Goal: Transaction & Acquisition: Purchase product/service

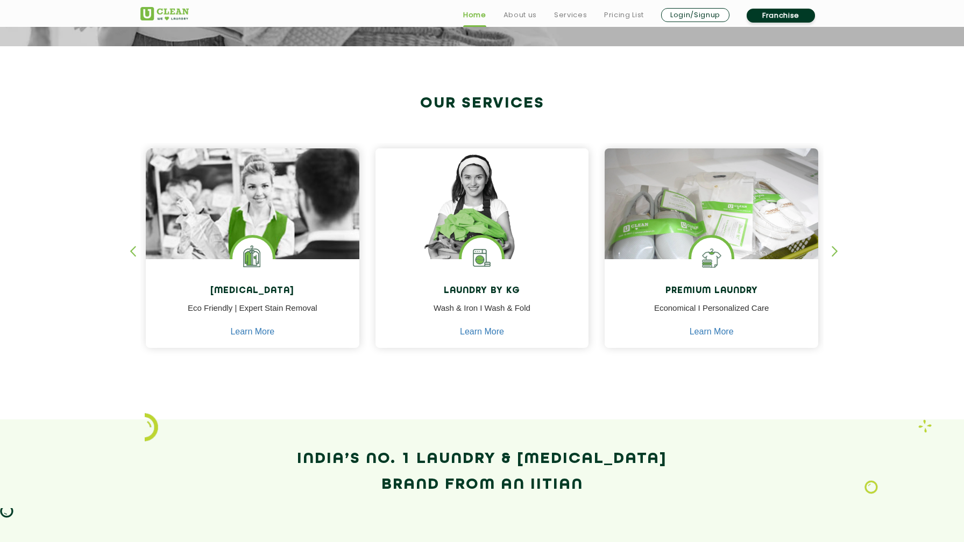
scroll to position [371, 0]
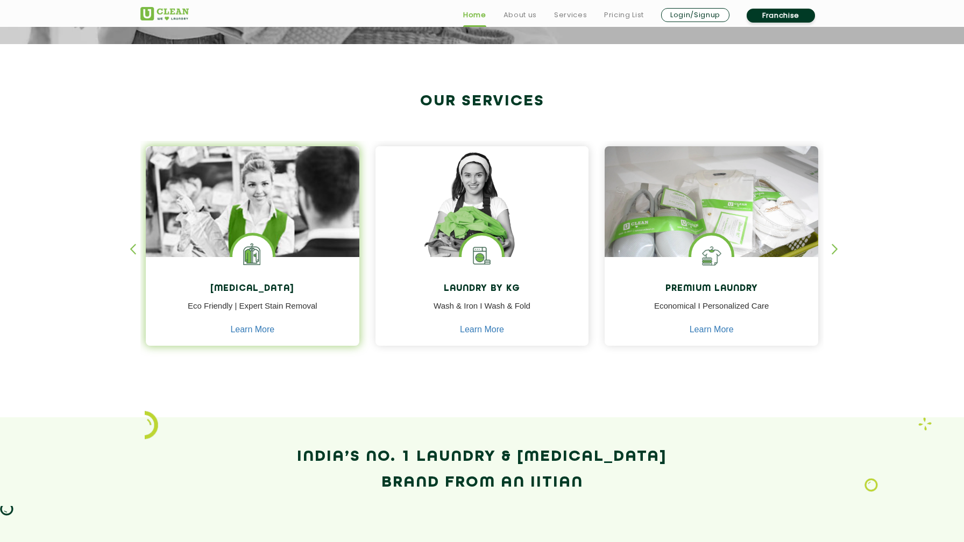
click at [284, 230] on img at bounding box center [252, 232] width 213 height 172
click at [247, 284] on h4 "[MEDICAL_DATA]" at bounding box center [252, 289] width 197 height 10
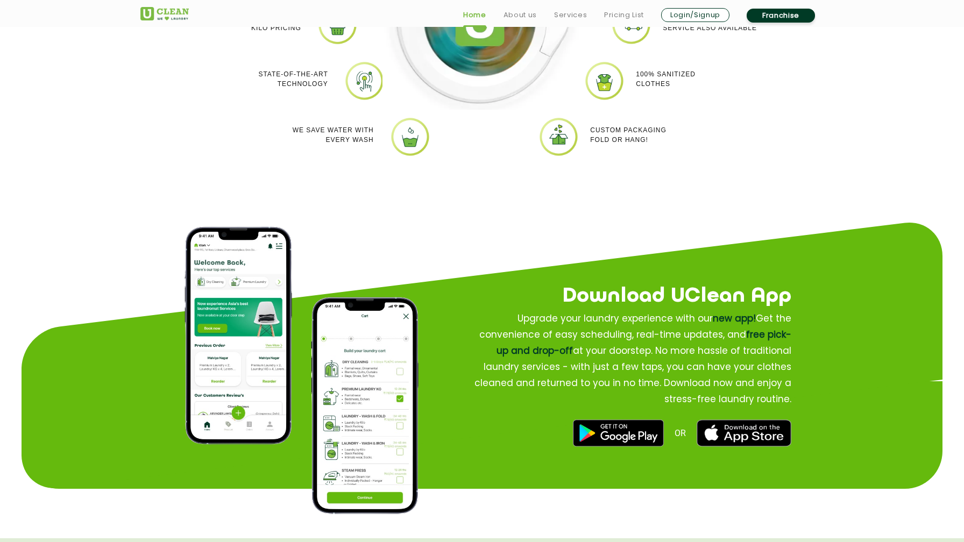
scroll to position [1157, 0]
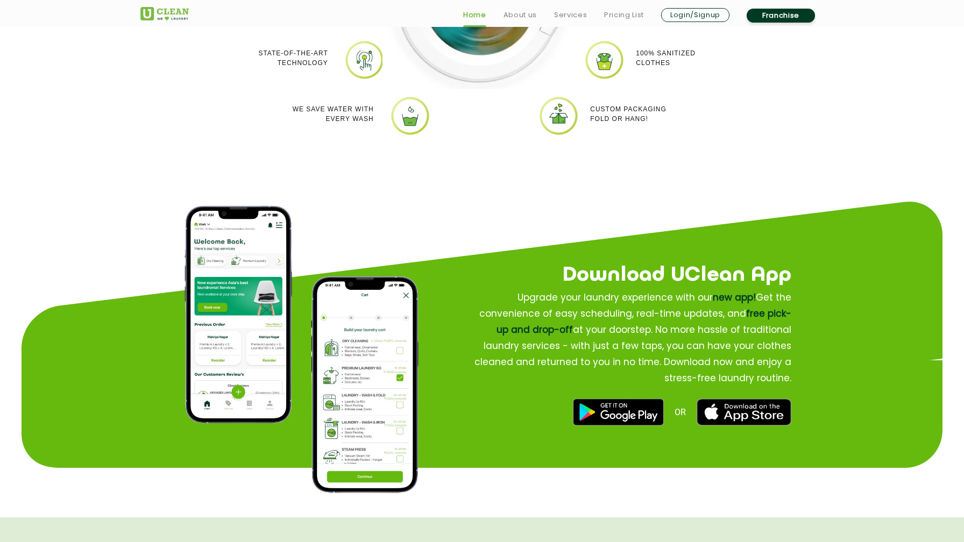
click at [248, 301] on img at bounding box center [238, 315] width 108 height 218
click at [642, 417] on img at bounding box center [618, 412] width 90 height 27
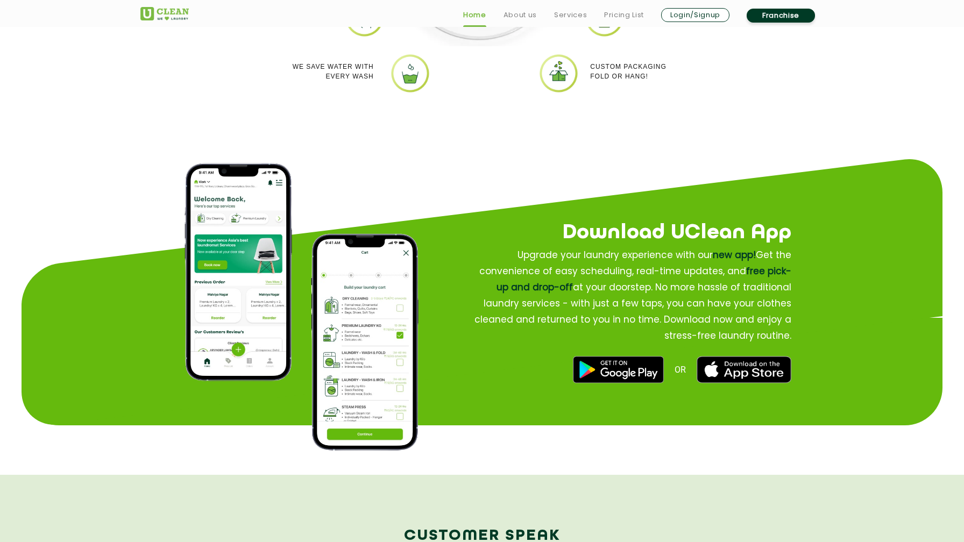
scroll to position [1200, 0]
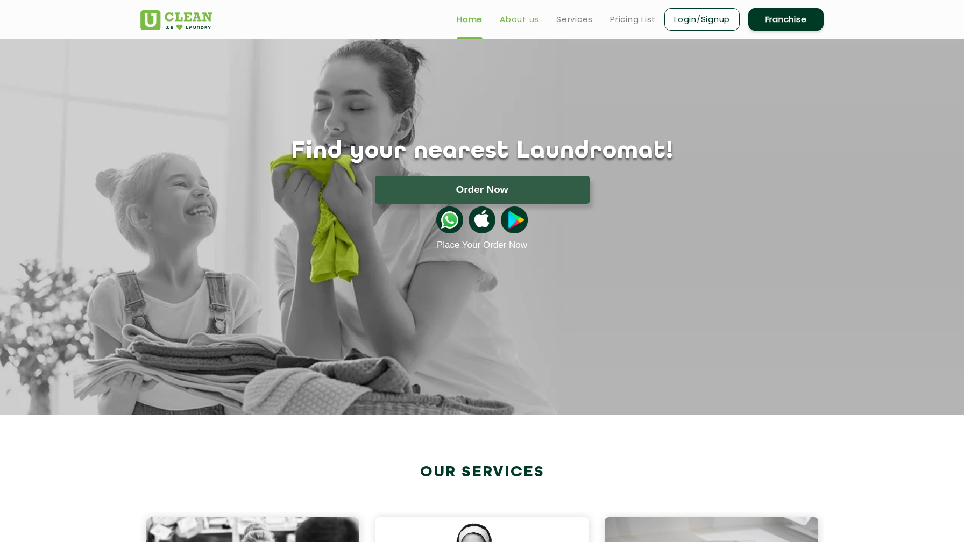
click at [517, 20] on link "About us" at bounding box center [519, 19] width 39 height 13
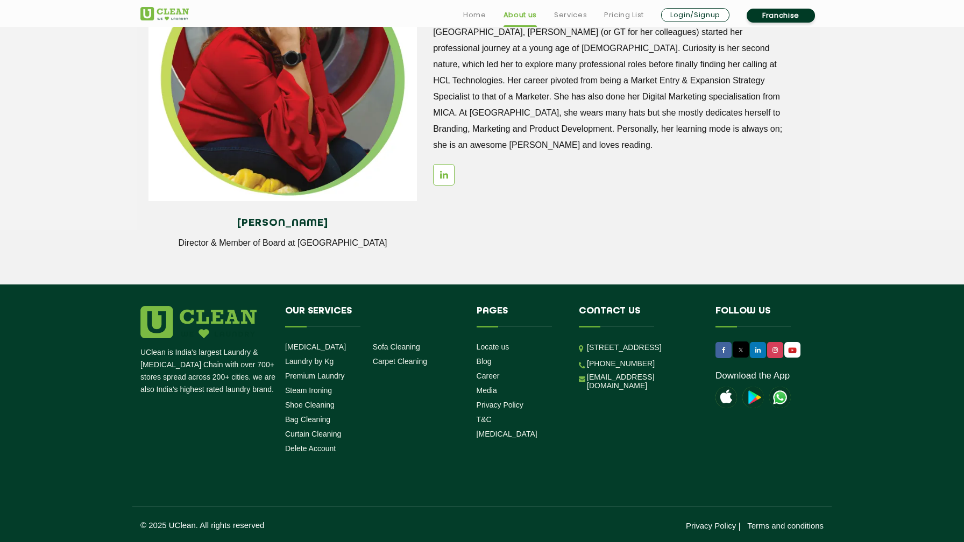
scroll to position [1410, 0]
click at [309, 363] on link "Laundry by Kg" at bounding box center [309, 361] width 48 height 9
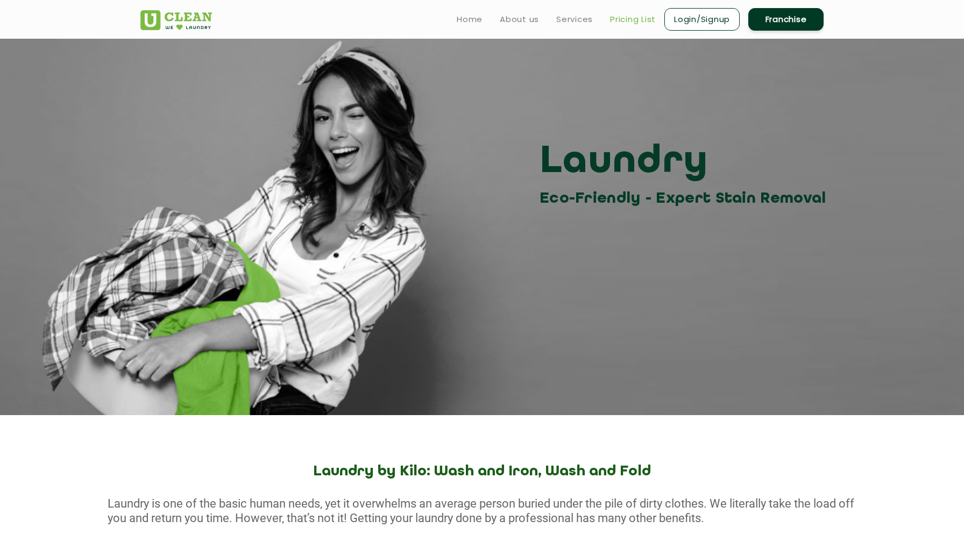
click at [636, 18] on link "Pricing List" at bounding box center [633, 19] width 46 height 13
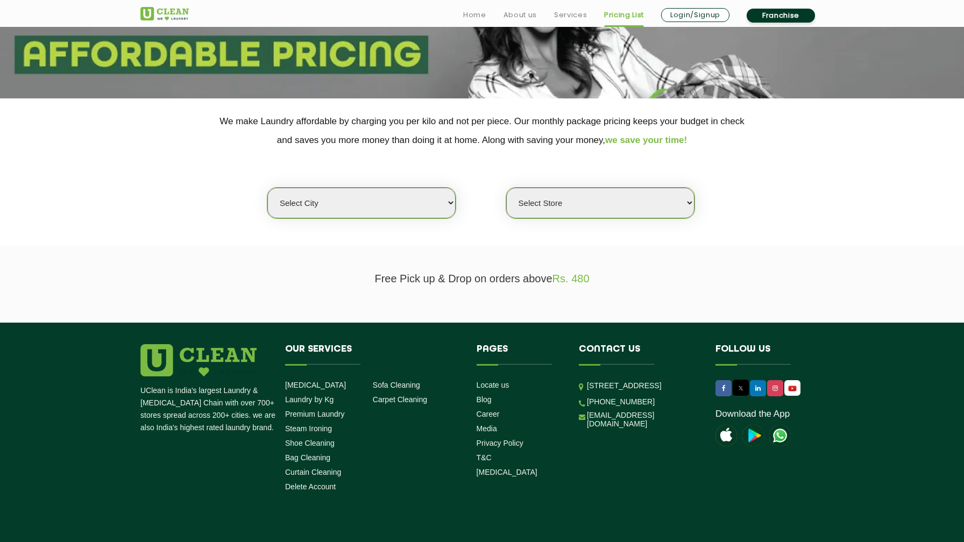
scroll to position [189, 0]
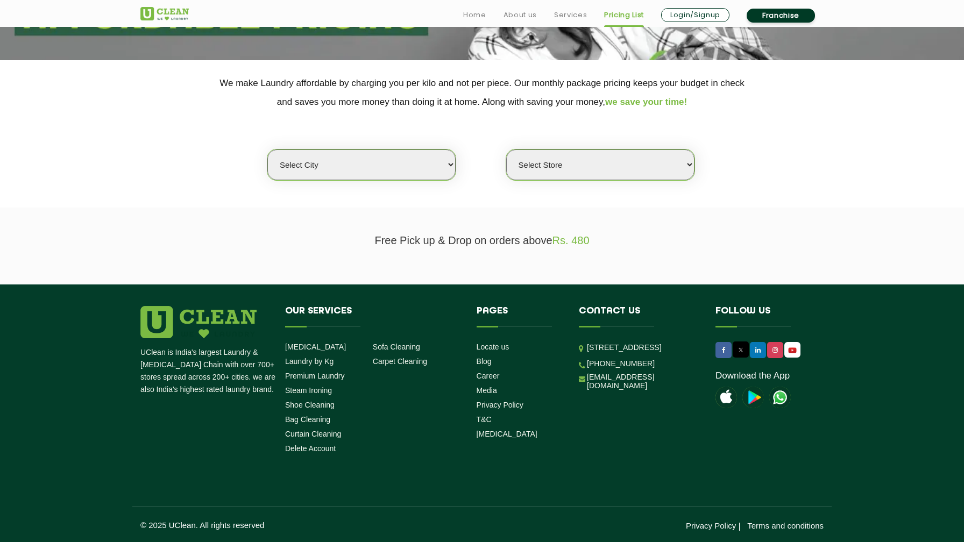
click at [391, 169] on select "Select city Aalo Agartala Agra Ahmedabad Akola Aligarh Alwar - UClean Select Am…" at bounding box center [361, 164] width 188 height 31
select select "6"
click at [267, 149] on select "Select city Aalo Agartala Agra Ahmedabad Akola Aligarh Alwar - UClean Select Am…" at bounding box center [361, 164] width 188 height 31
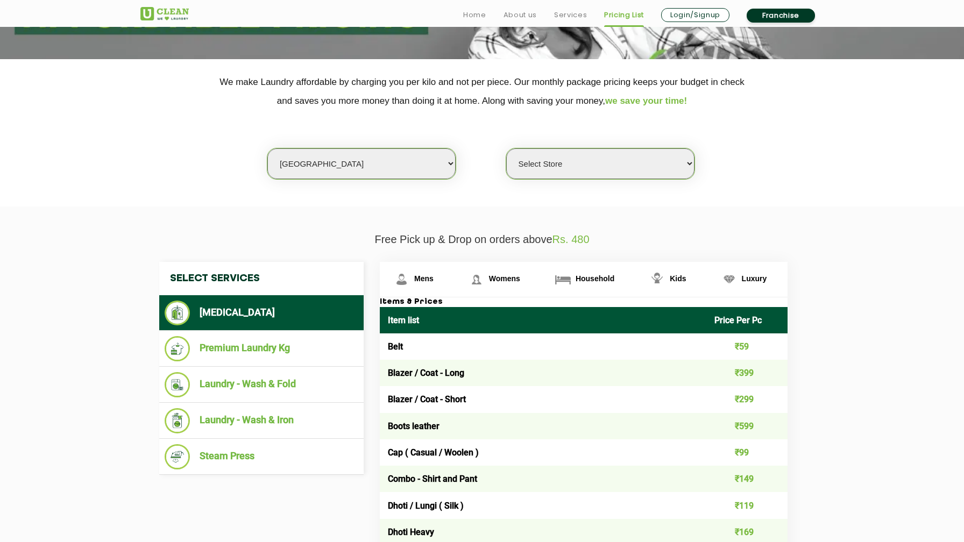
click at [552, 174] on select "Select Store UClean Bhartiya city UClean Hunasamaranahalli UClean KR Puram Beng…" at bounding box center [600, 163] width 188 height 31
click at [506, 148] on select "Select Store UClean Bhartiya city UClean Hunasamaranahalli UClean KR Puram Beng…" at bounding box center [600, 163] width 188 height 31
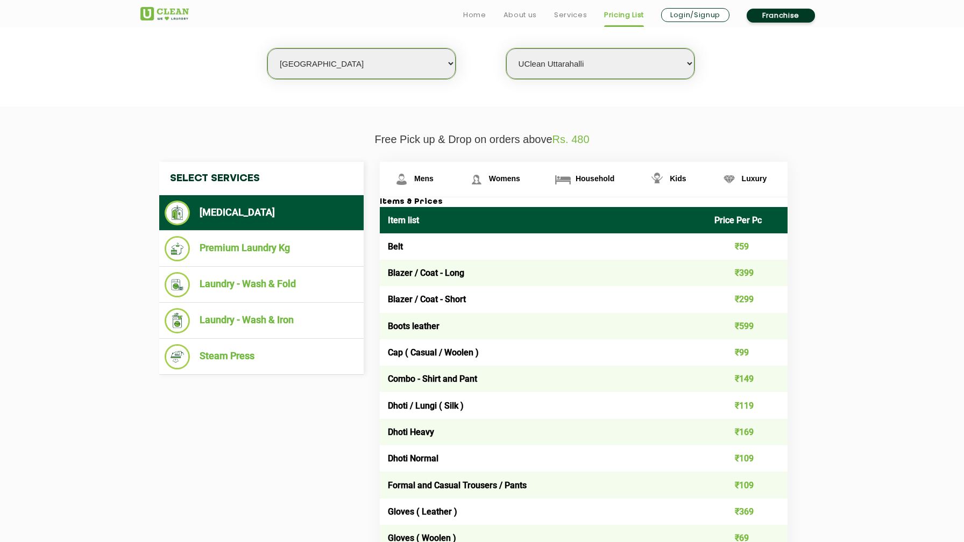
scroll to position [290, 0]
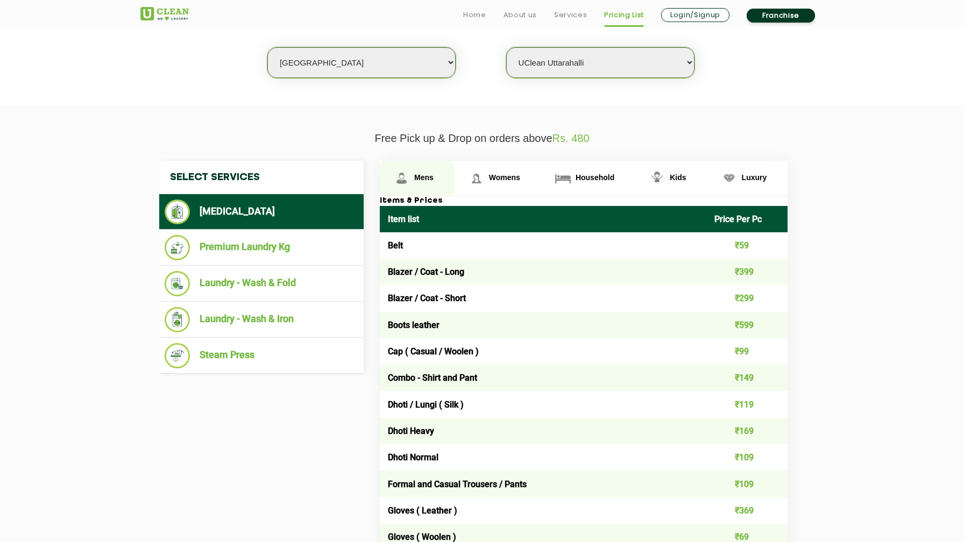
click at [431, 179] on span "Mens" at bounding box center [423, 177] width 19 height 9
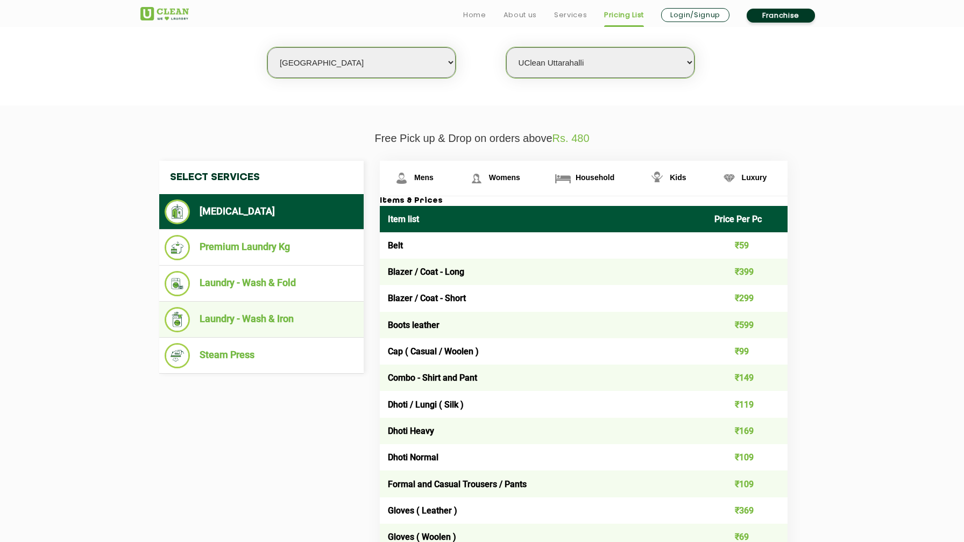
click at [251, 318] on li "Laundry - Wash & Iron" at bounding box center [262, 319] width 194 height 25
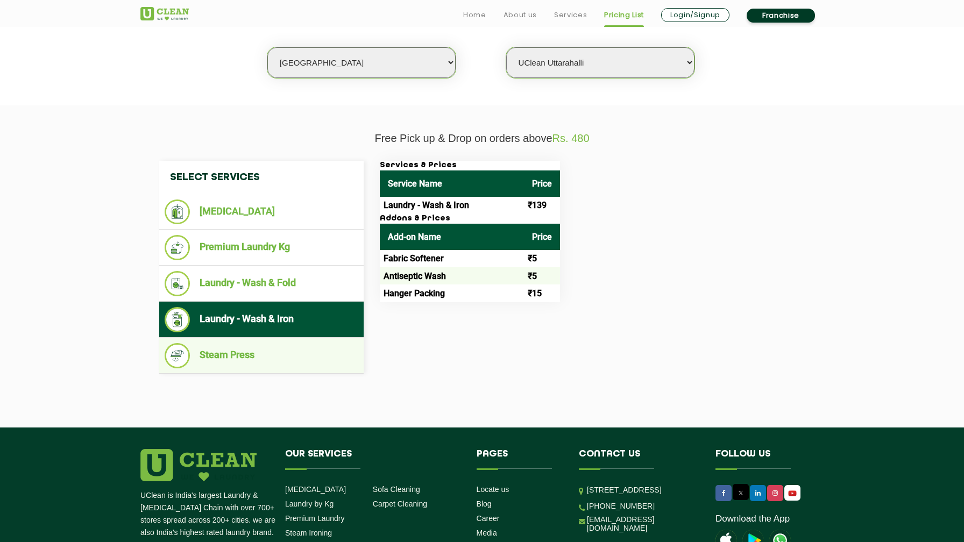
click at [232, 351] on li "Steam Press" at bounding box center [262, 355] width 194 height 25
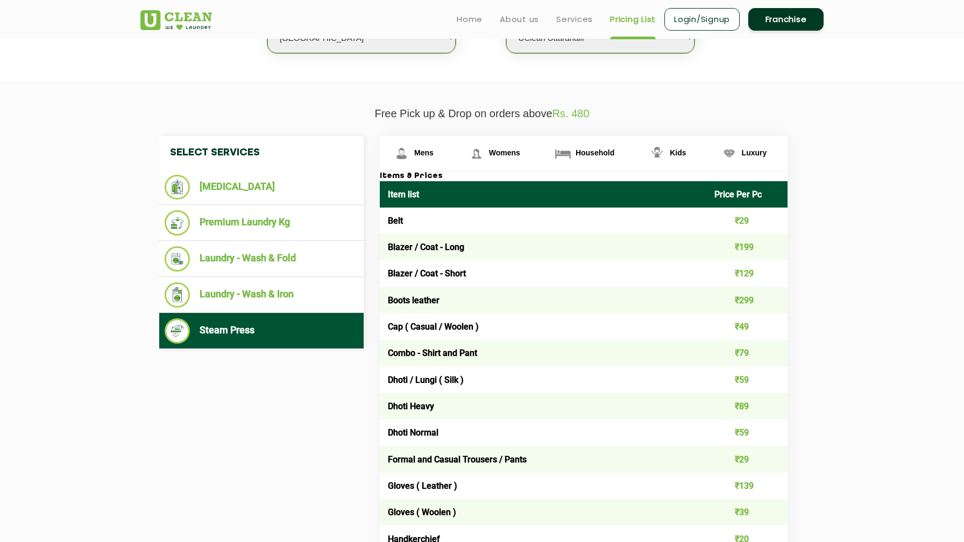
scroll to position [313, 0]
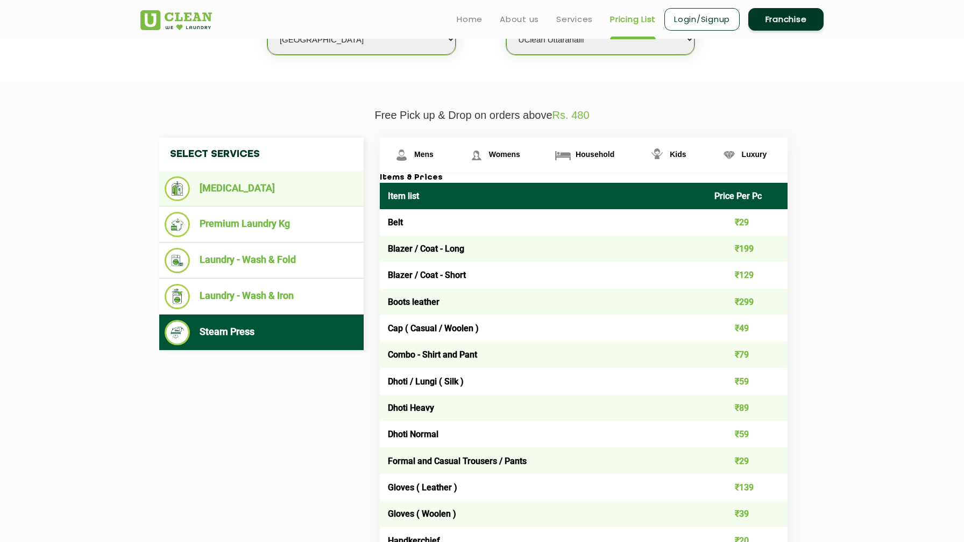
click at [234, 195] on li "[MEDICAL_DATA]" at bounding box center [262, 188] width 194 height 25
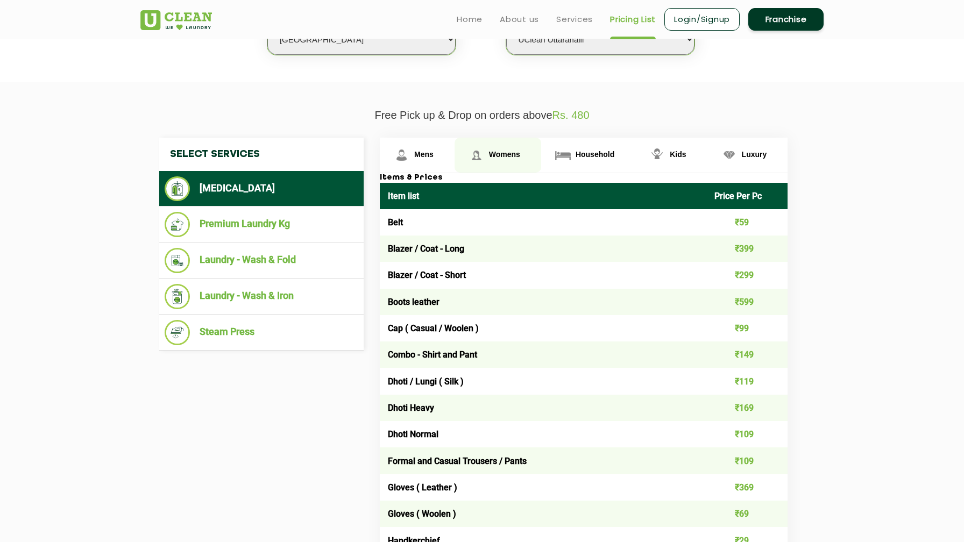
click at [433, 154] on span "Womens" at bounding box center [423, 154] width 19 height 9
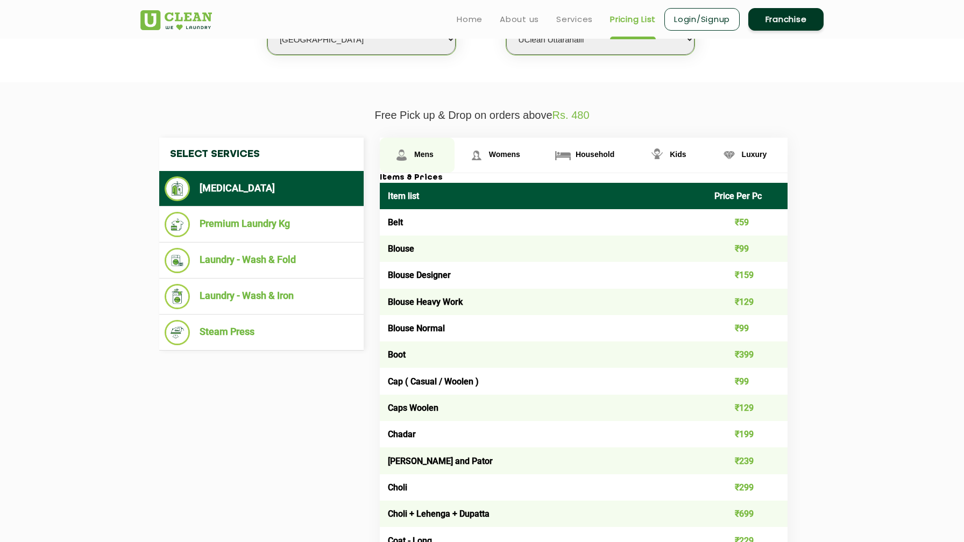
click at [417, 152] on span "Mens" at bounding box center [423, 154] width 19 height 9
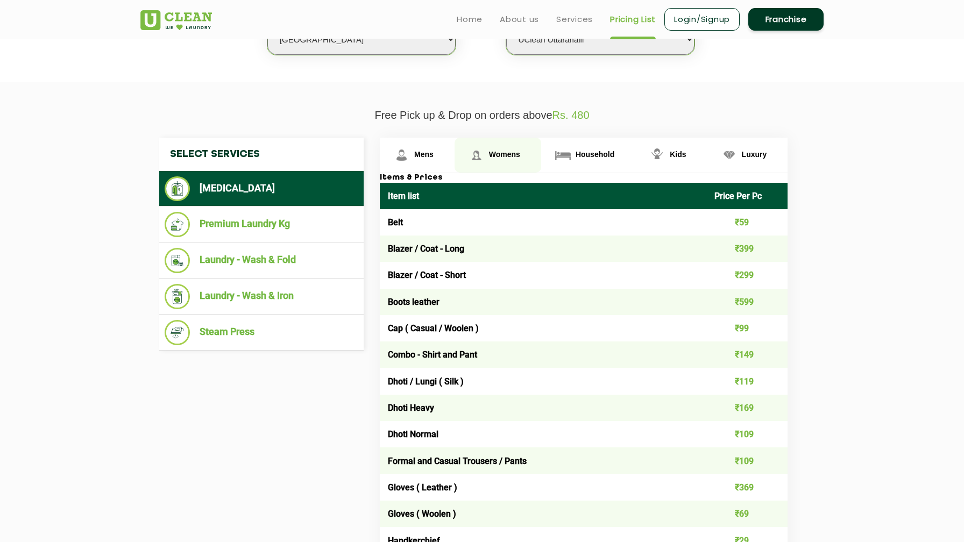
click at [433, 158] on span "Womens" at bounding box center [423, 154] width 19 height 9
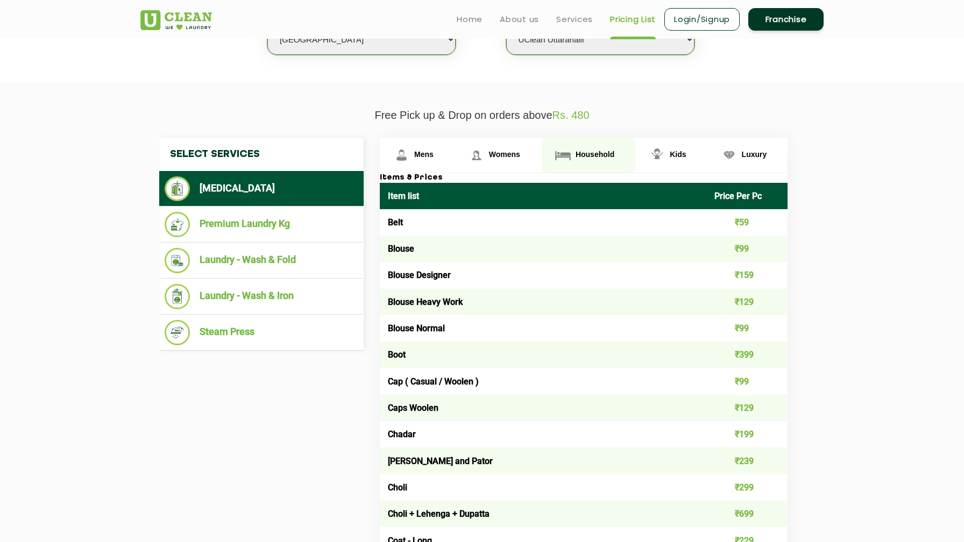
click at [433, 152] on span "Household" at bounding box center [423, 154] width 19 height 9
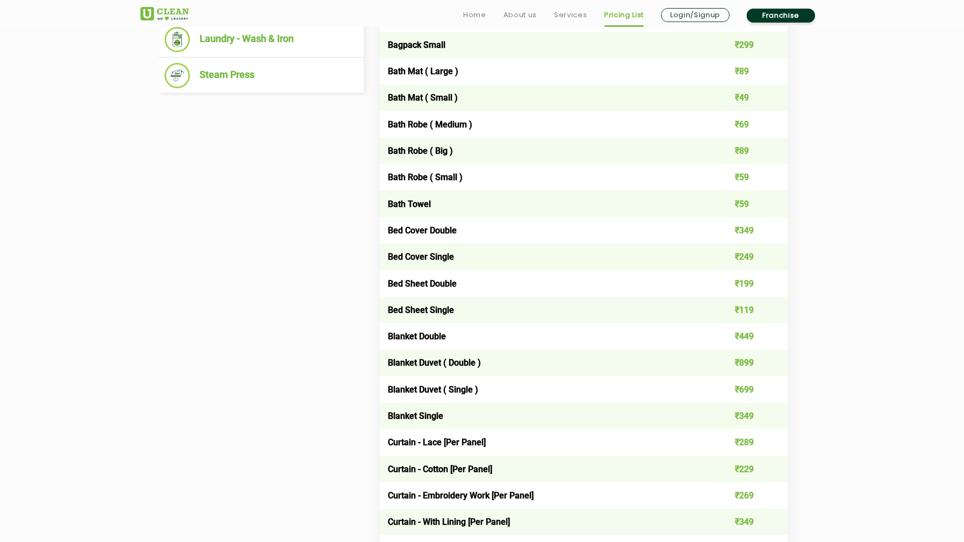
scroll to position [594, 0]
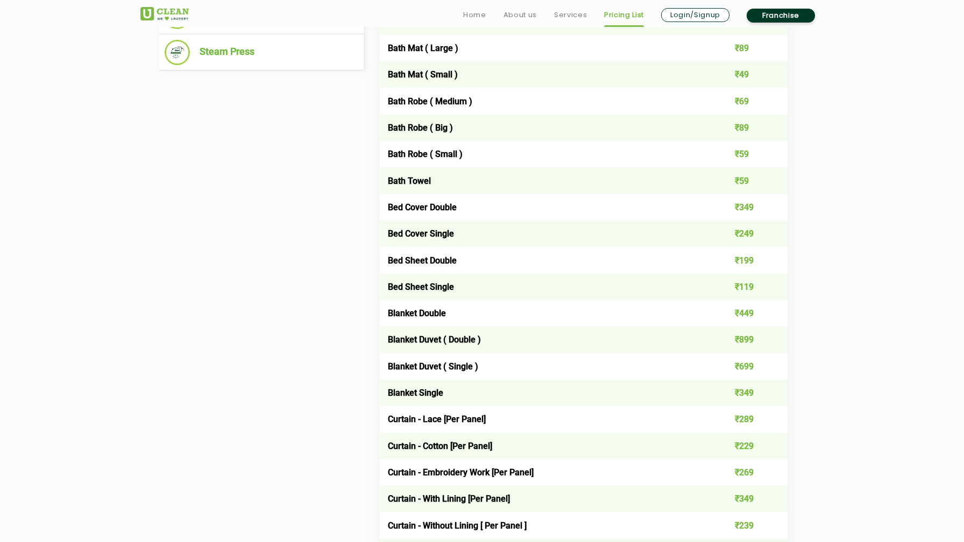
click at [437, 209] on td "Bed Cover Double" at bounding box center [543, 207] width 326 height 26
click at [459, 229] on td "Bed Cover Single" at bounding box center [543, 233] width 326 height 26
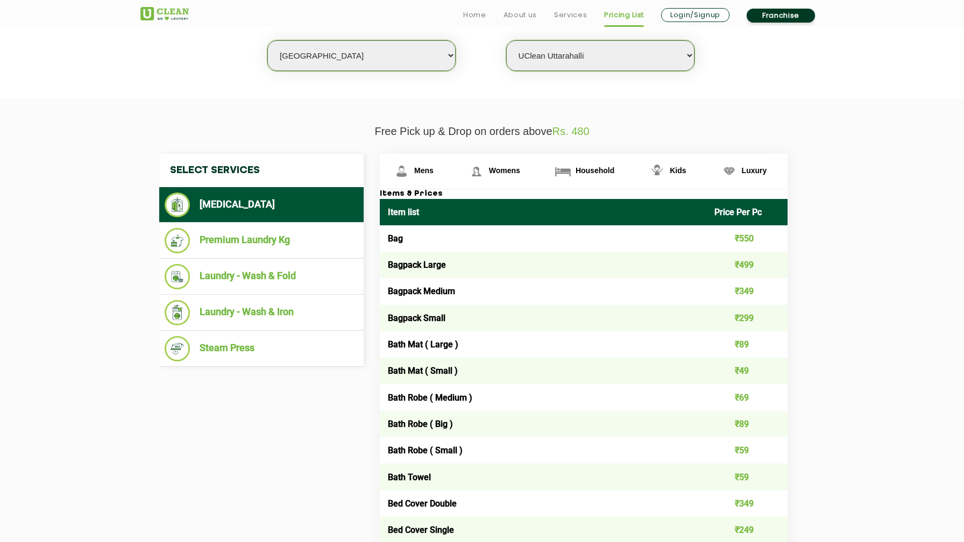
scroll to position [81, 0]
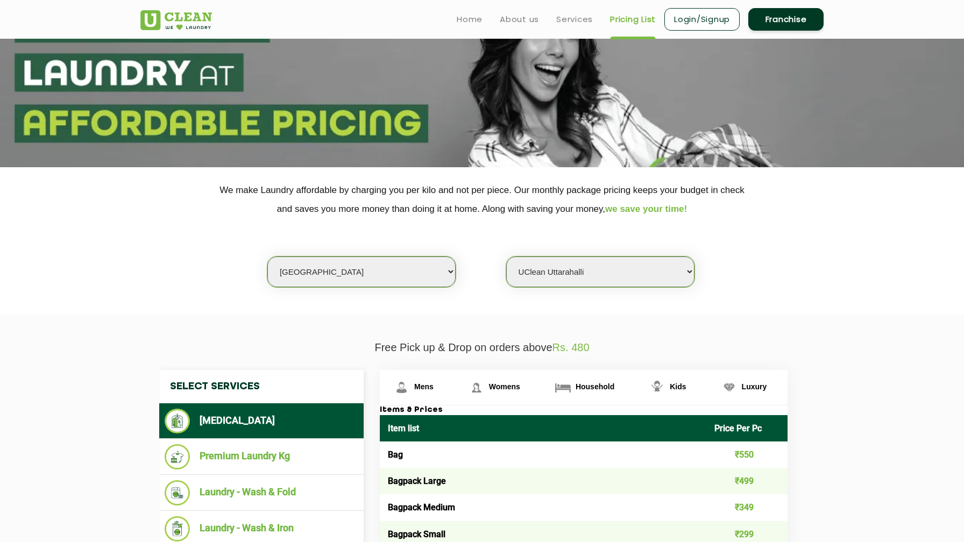
click at [588, 276] on select "Select Store UClean Bhartiya city UClean Hunasamaranahalli UClean KR Puram Beng…" at bounding box center [600, 271] width 188 height 31
select select "331"
click at [506, 256] on select "Select Store UClean Bhartiya city UClean Hunasamaranahalli UClean KR Puram Beng…" at bounding box center [600, 271] width 188 height 31
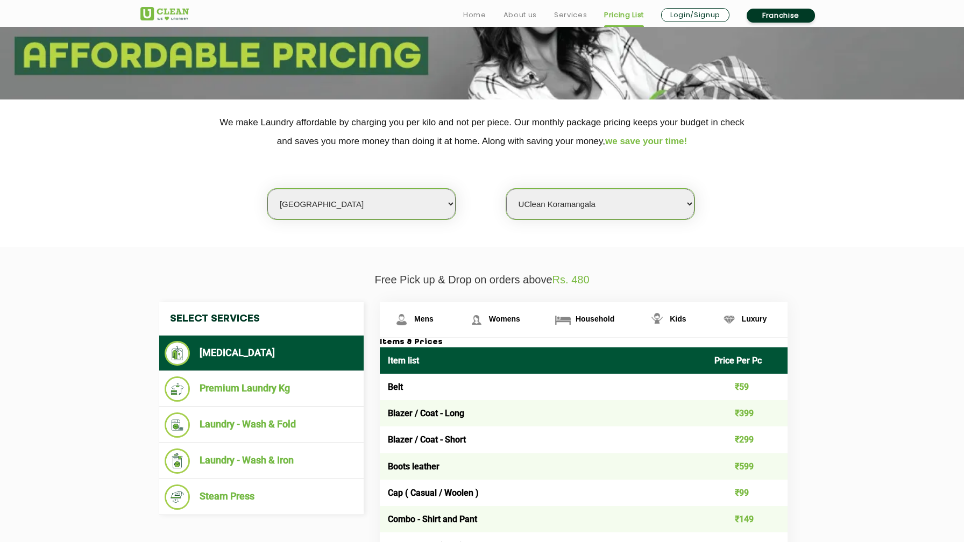
scroll to position [279, 0]
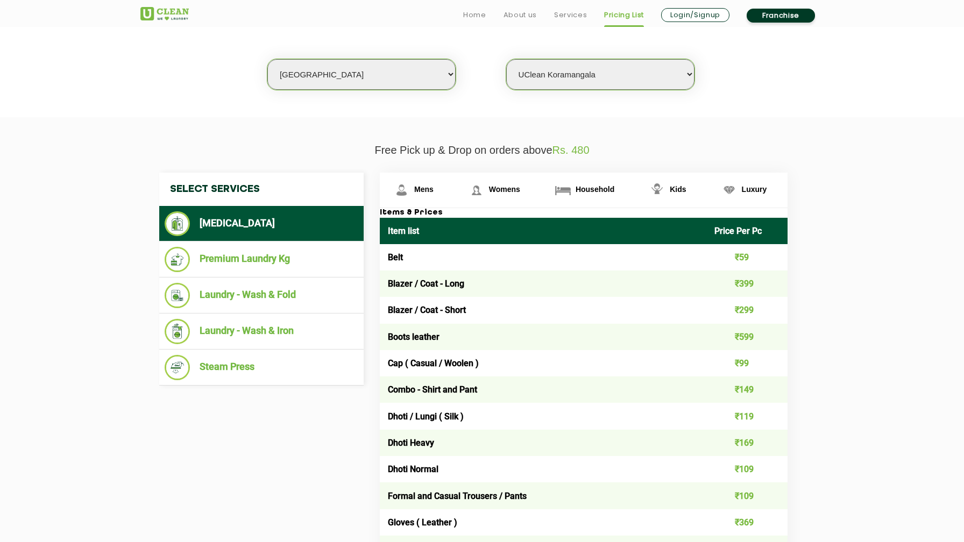
click at [427, 288] on td "Blazer / Coat - Long" at bounding box center [543, 283] width 326 height 26
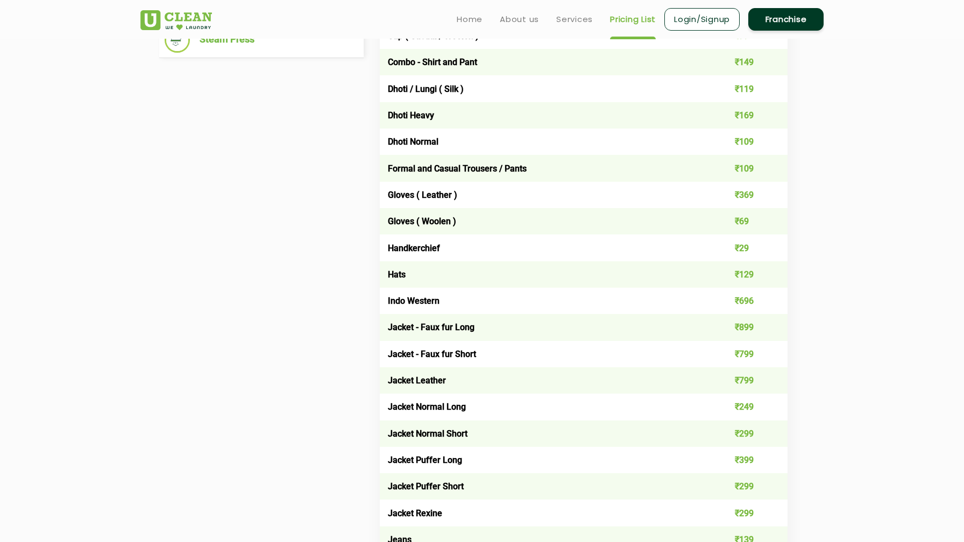
scroll to position [0, 0]
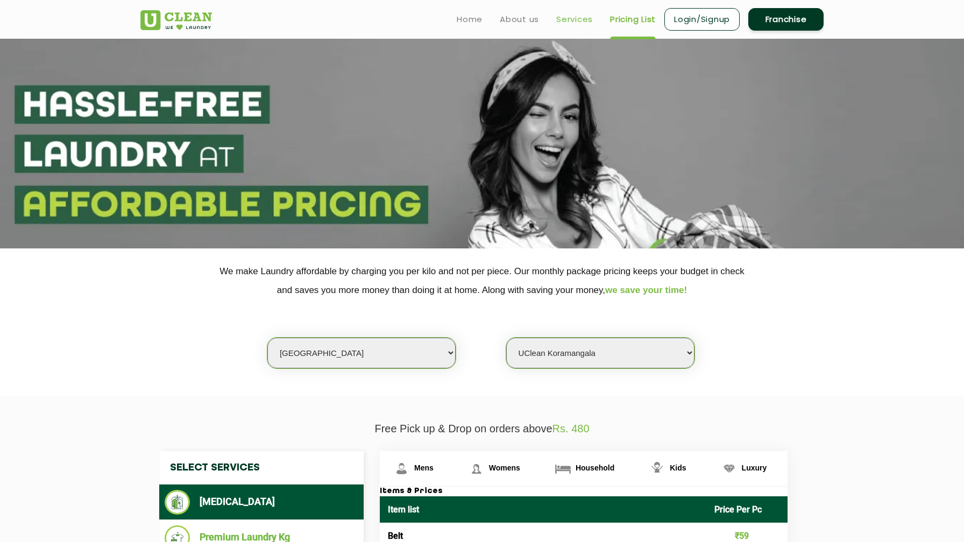
click at [568, 19] on link "Services" at bounding box center [574, 19] width 37 height 13
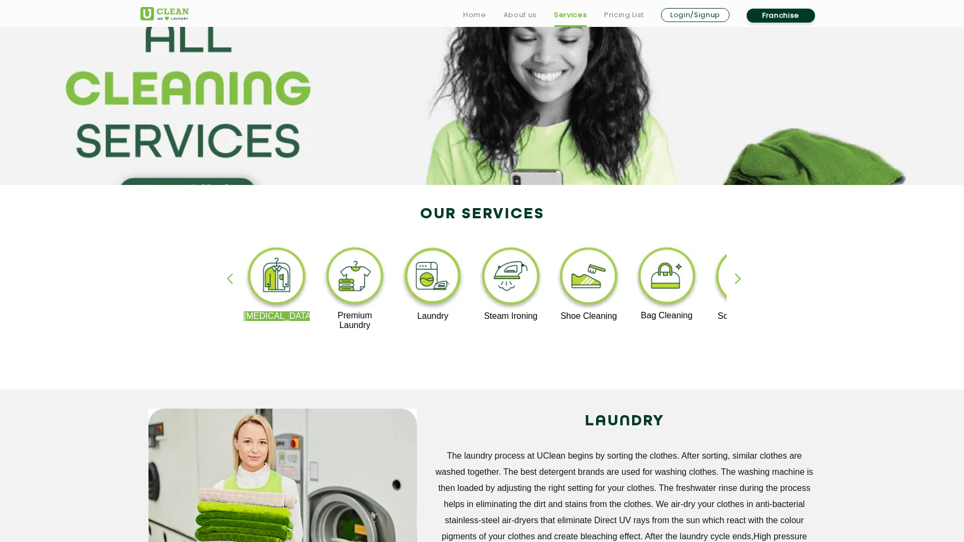
scroll to position [66, 0]
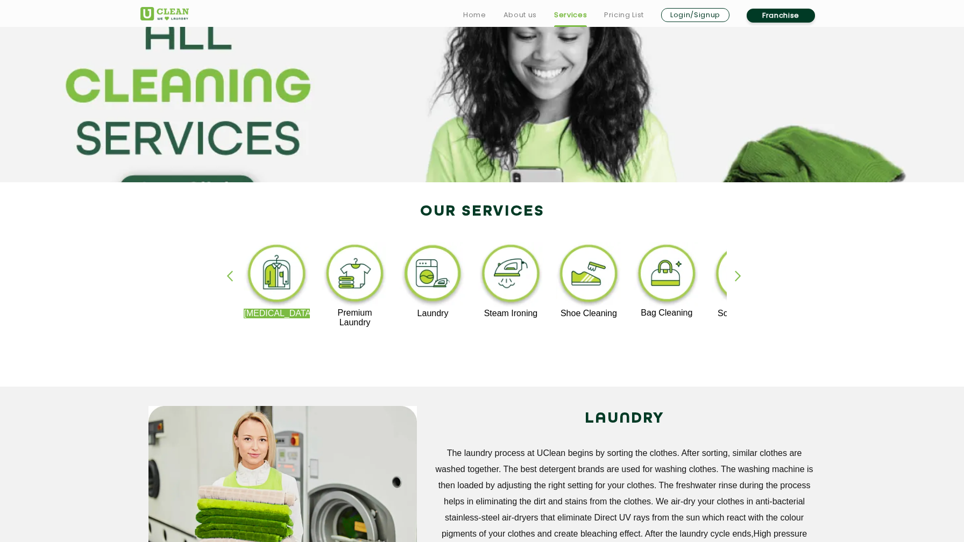
click at [695, 20] on link "Login/Signup" at bounding box center [695, 15] width 68 height 14
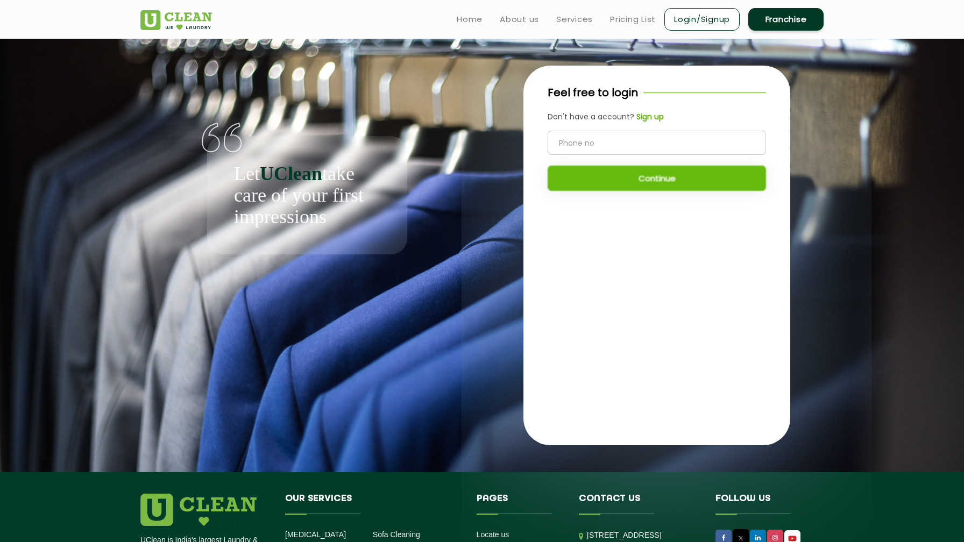
click at [600, 141] on input "tel" at bounding box center [656, 143] width 218 height 24
click at [657, 179] on div "Continue" at bounding box center [656, 161] width 218 height 60
click at [581, 147] on input "tel" at bounding box center [656, 143] width 218 height 24
type input "8778787878"
click at [661, 182] on button "Continue" at bounding box center [656, 178] width 218 height 25
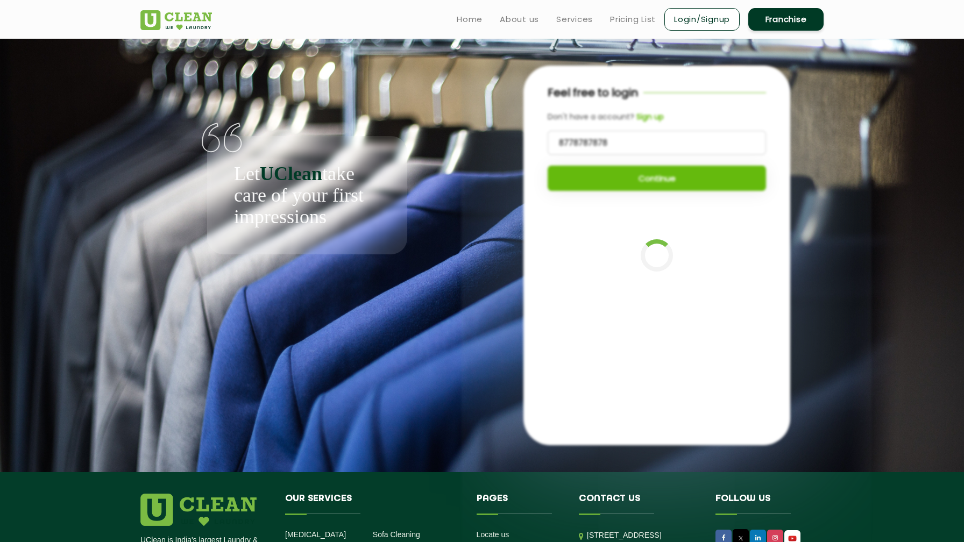
click at [640, 138] on input "8778787878" at bounding box center [656, 143] width 218 height 24
